Goal: Transaction & Acquisition: Obtain resource

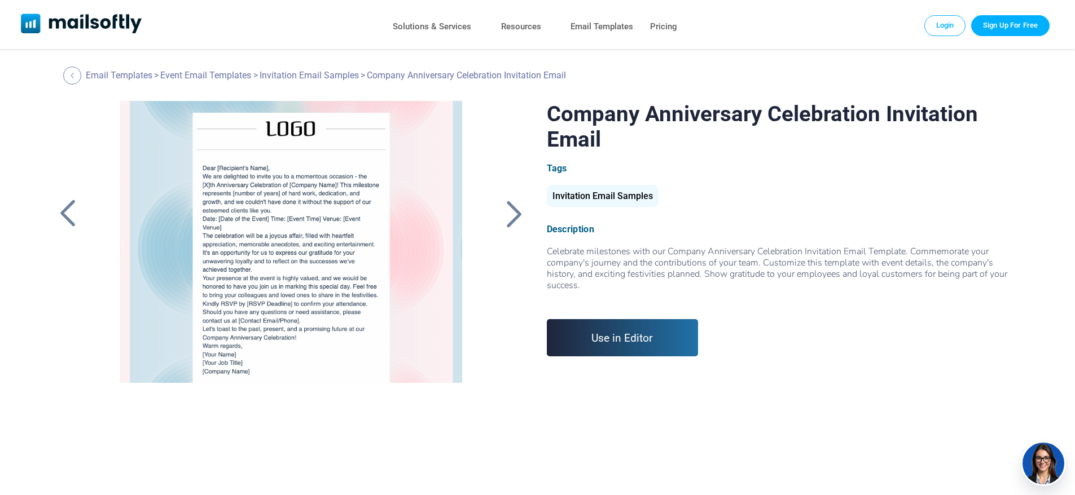
click at [240, 214] on div at bounding box center [291, 242] width 380 height 282
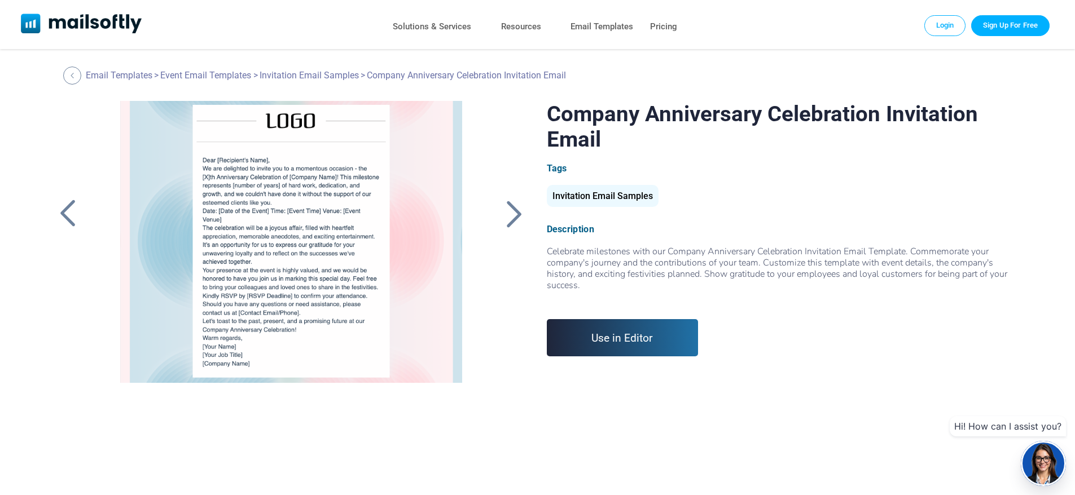
click at [321, 231] on div at bounding box center [291, 242] width 380 height 282
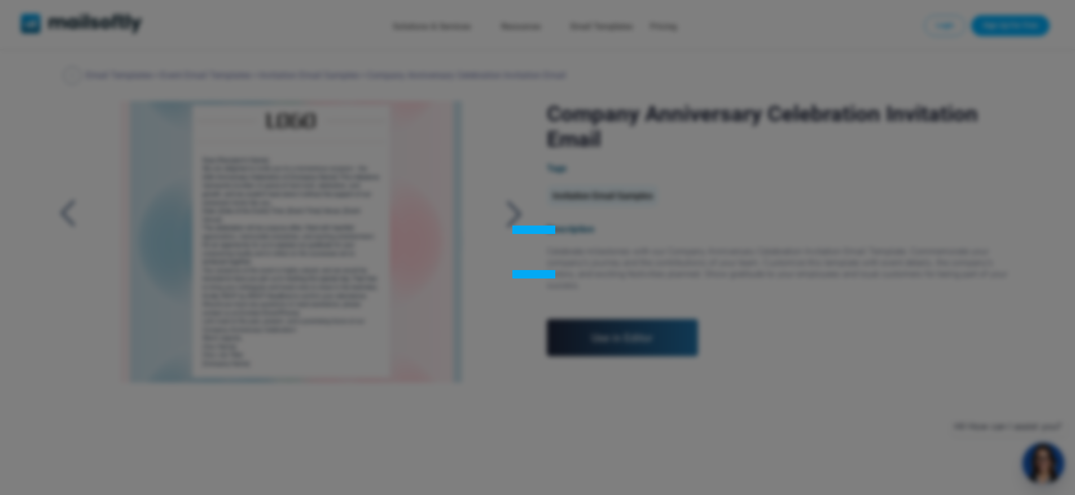
scroll to position [0, 0]
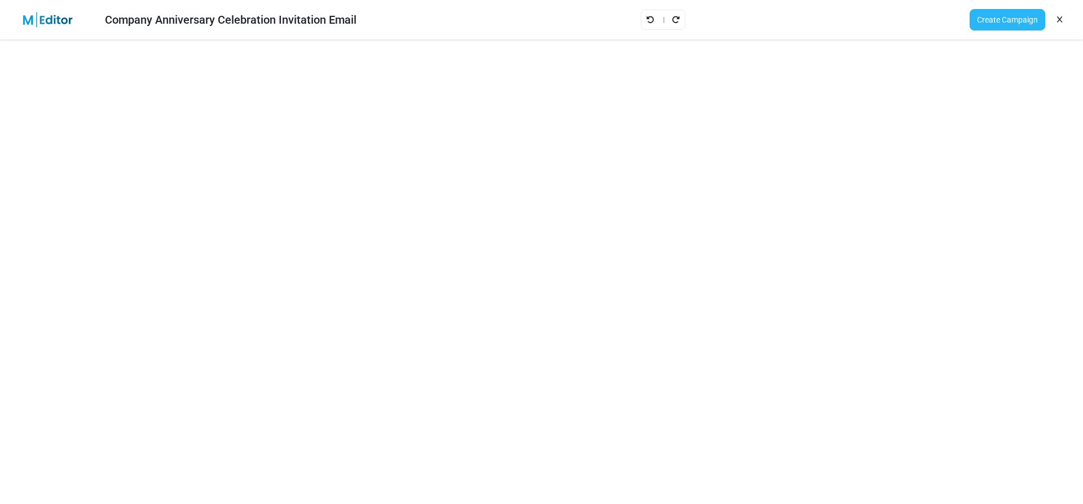
click at [990, 21] on link "Create Campaign" at bounding box center [1008, 19] width 76 height 21
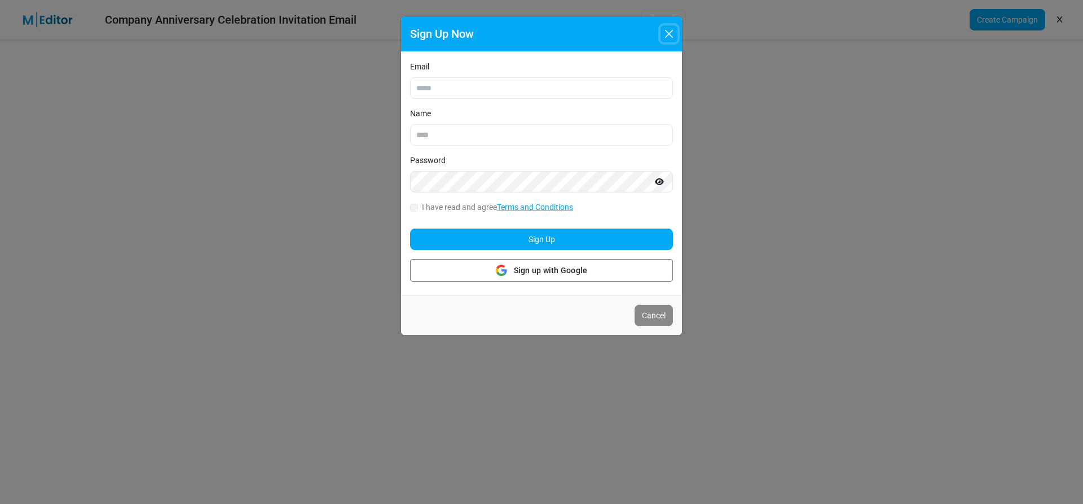
click at [666, 31] on button "Close" at bounding box center [669, 33] width 17 height 17
